Goal: Transaction & Acquisition: Subscribe to service/newsletter

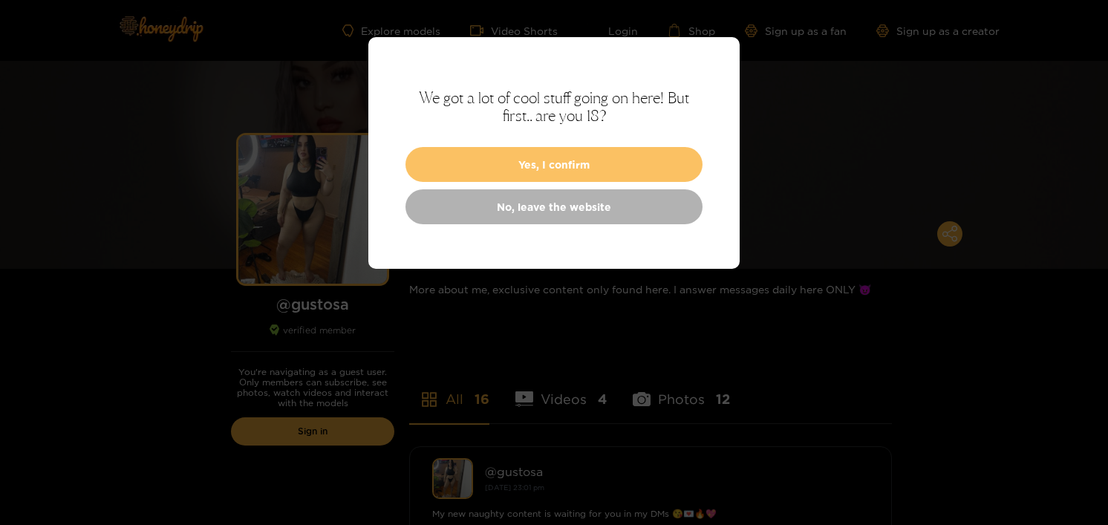
click at [597, 158] on button "Yes, I confirm" at bounding box center [553, 164] width 297 height 35
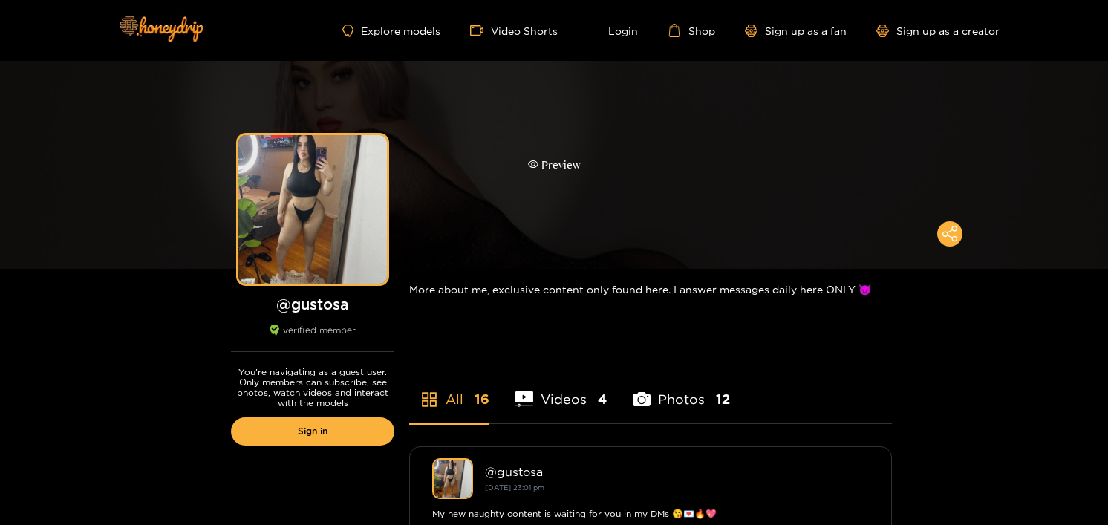
click at [1103, 168] on div "Preview" at bounding box center [554, 165] width 1108 height 208
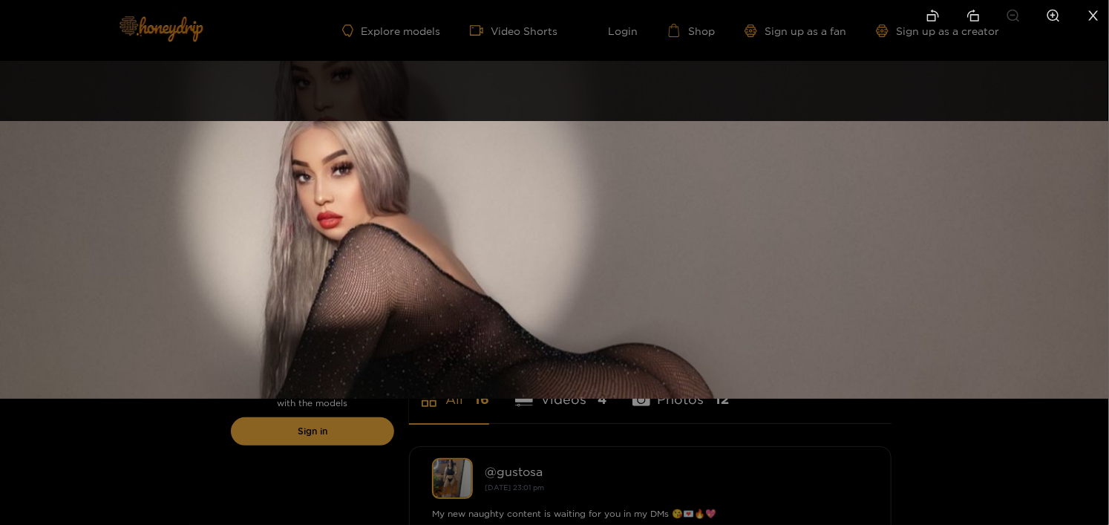
click at [794, 449] on div at bounding box center [554, 262] width 1109 height 525
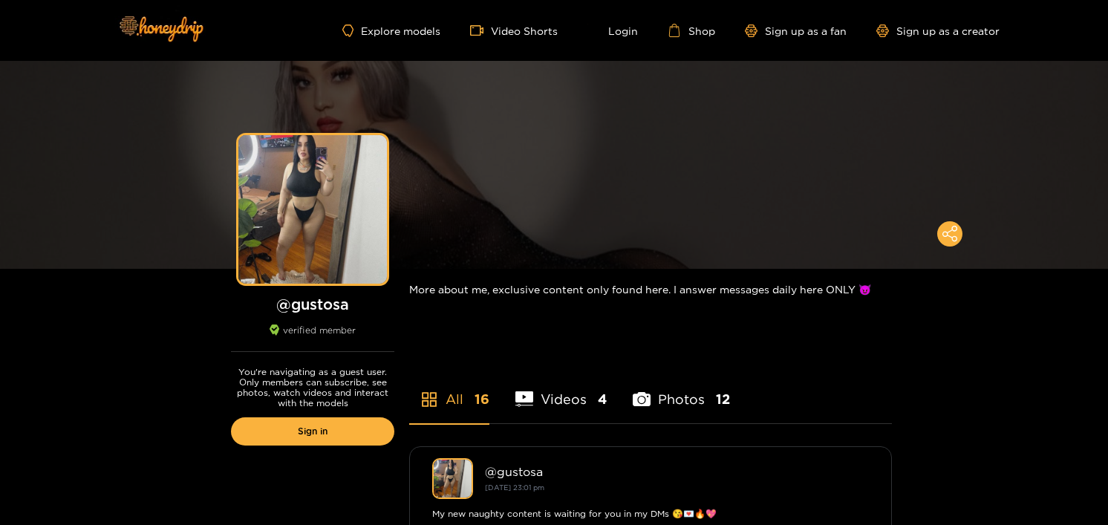
scroll to position [460, 0]
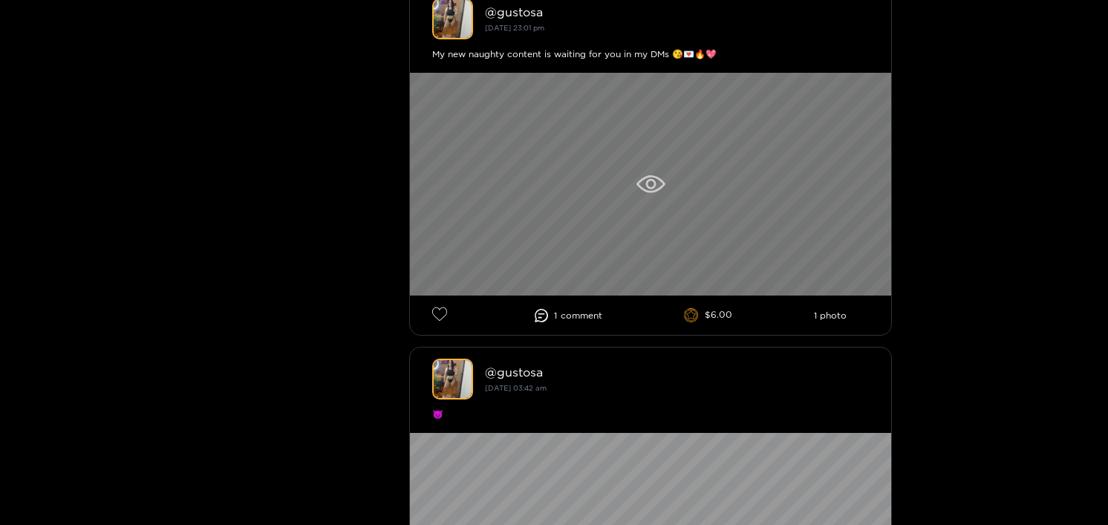
click at [646, 176] on icon at bounding box center [650, 184] width 29 height 18
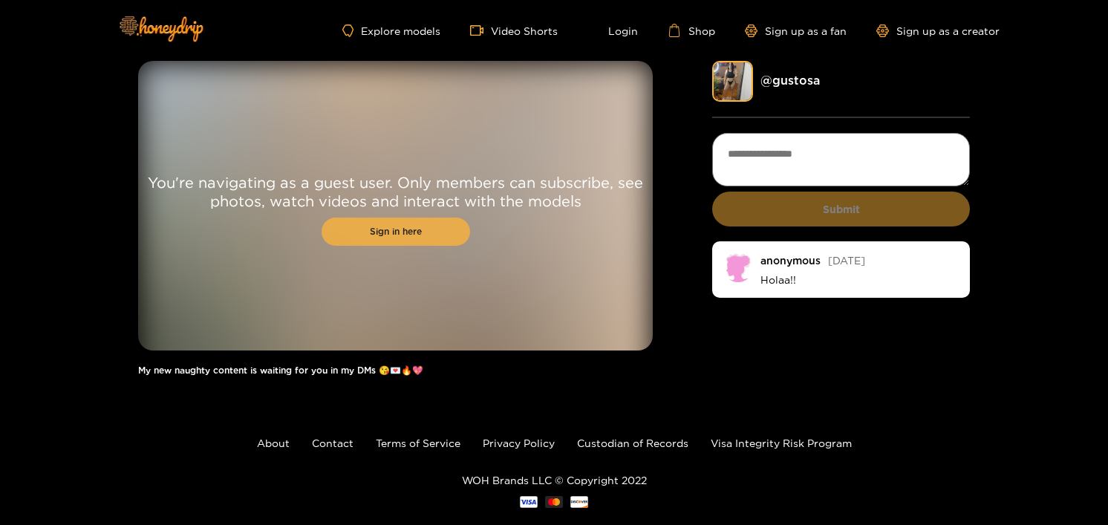
click at [408, 235] on link "Sign in here" at bounding box center [395, 232] width 148 height 28
